Goal: Transaction & Acquisition: Download file/media

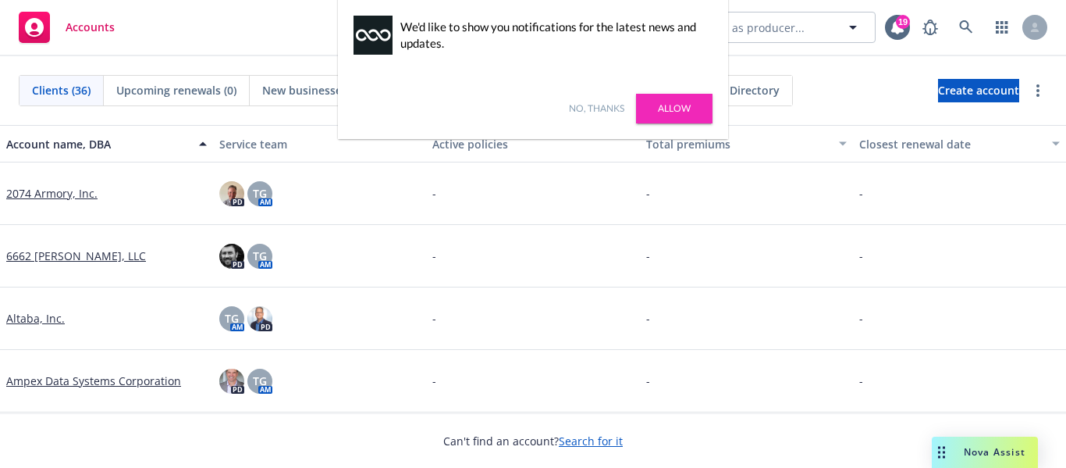
click at [624, 109] on link "No, thanks" at bounding box center [596, 108] width 55 height 14
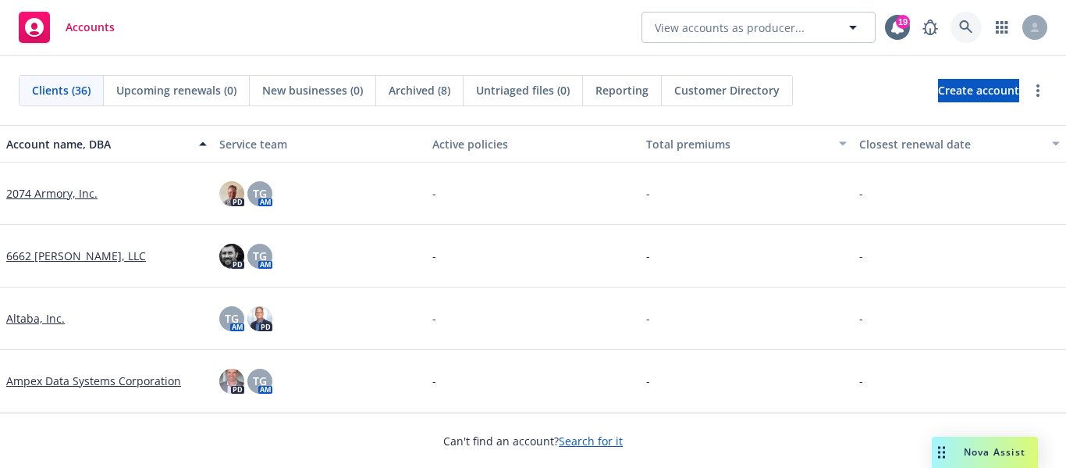
click at [964, 23] on icon at bounding box center [966, 27] width 14 height 14
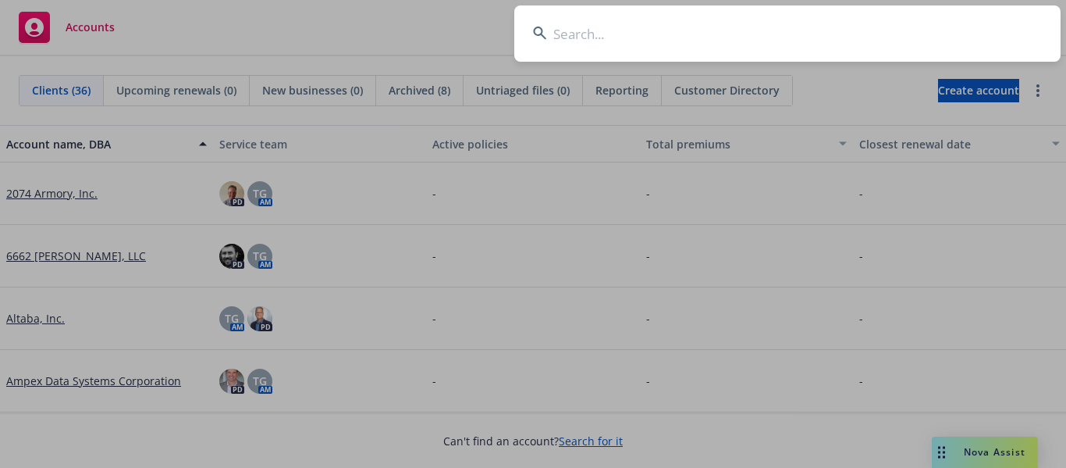
click at [583, 31] on input at bounding box center [787, 33] width 546 height 56
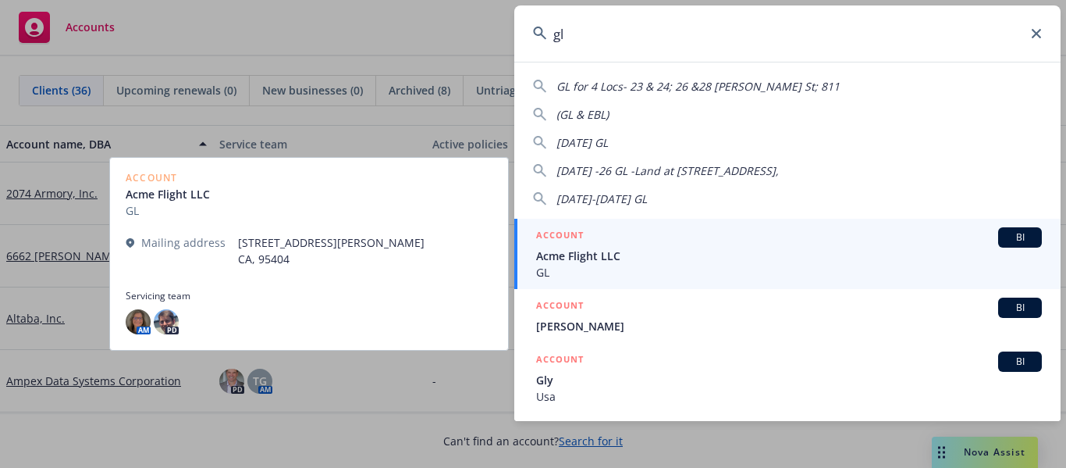
type input "gl"
click at [1005, 236] on span "BI" at bounding box center [1020, 237] width 31 height 14
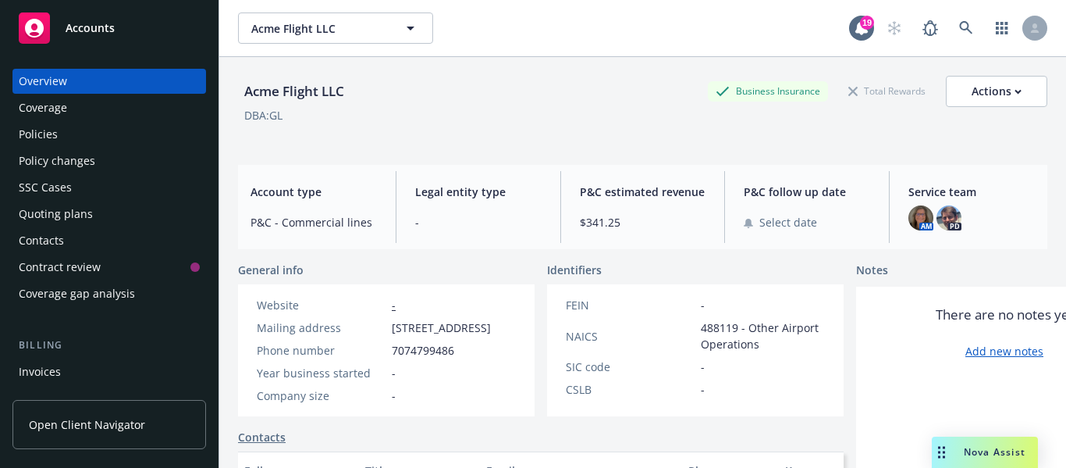
click at [42, 132] on div "Policies" at bounding box center [38, 134] width 39 height 25
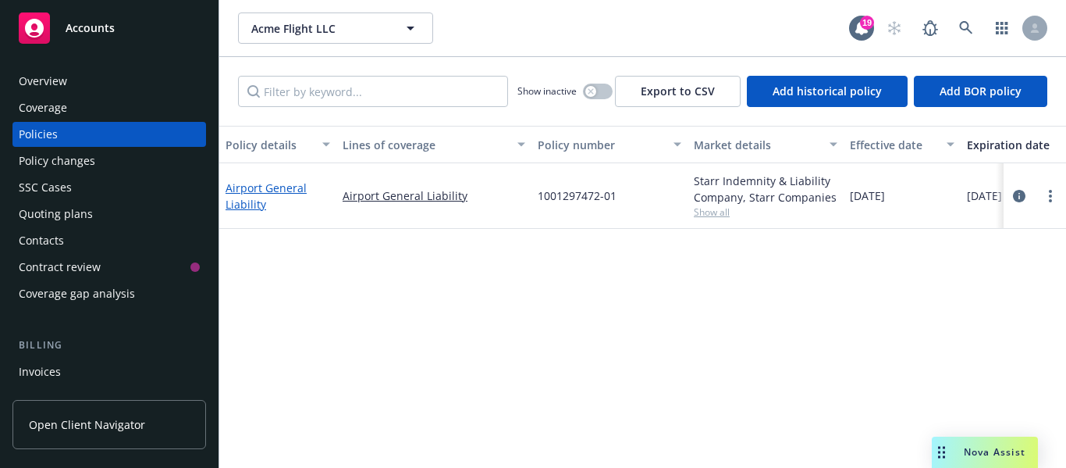
click at [247, 187] on link "Airport General Liability" at bounding box center [266, 195] width 81 height 31
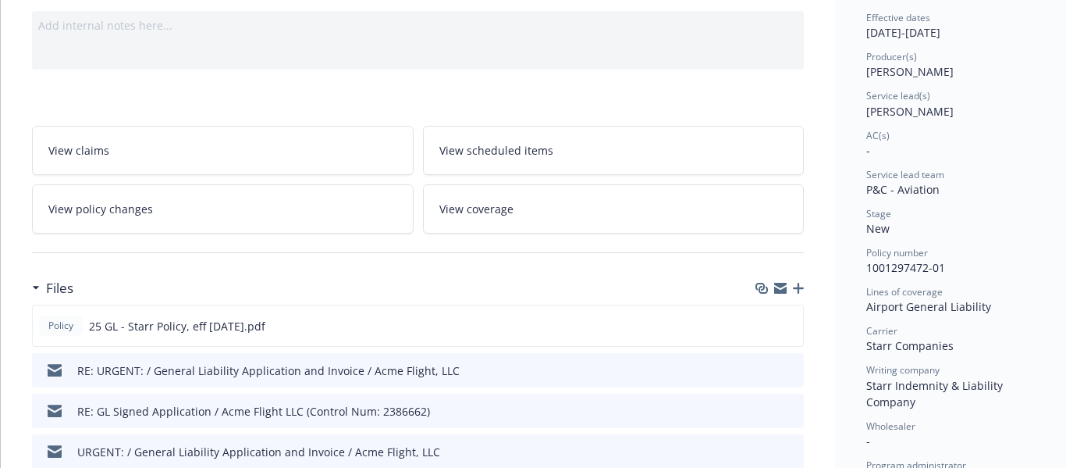
scroll to position [234, 0]
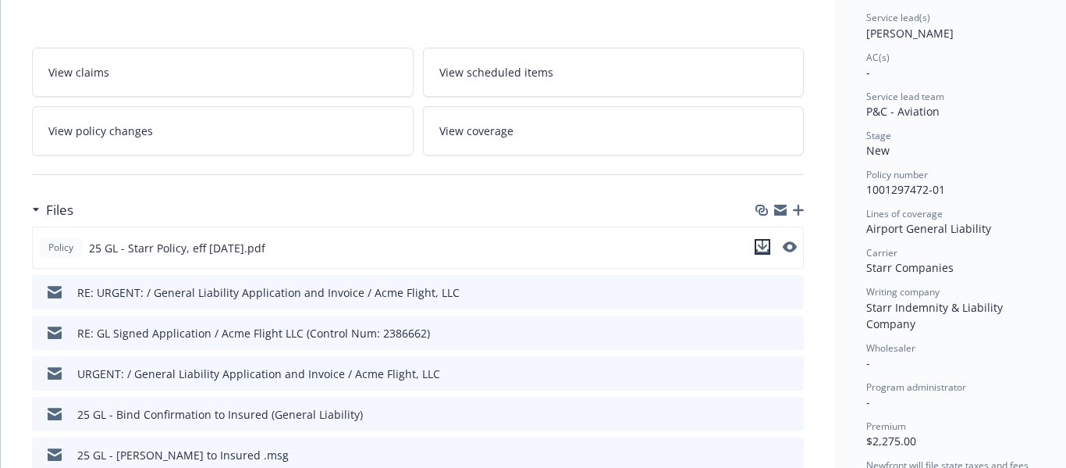
click at [763, 245] on icon "download file" at bounding box center [762, 246] width 12 height 12
